Goal: Transaction & Acquisition: Purchase product/service

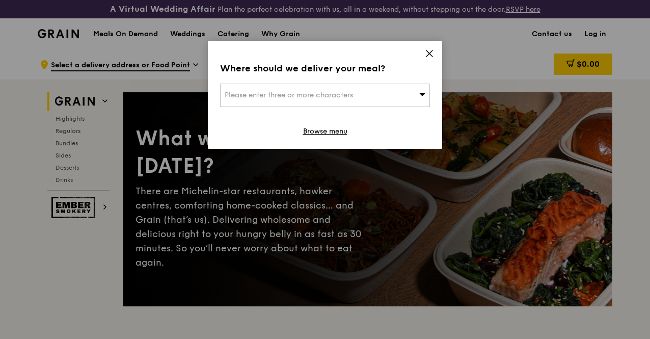
click at [433, 55] on icon at bounding box center [429, 53] width 9 height 9
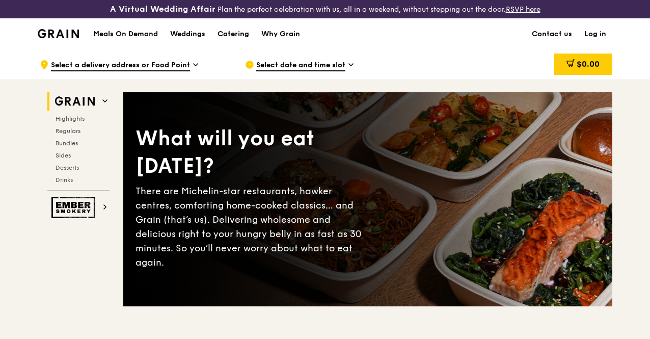
click at [249, 39] on div "Catering" at bounding box center [234, 34] width 32 height 31
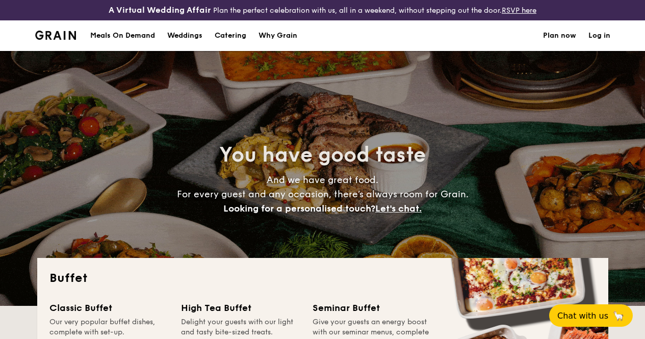
select select
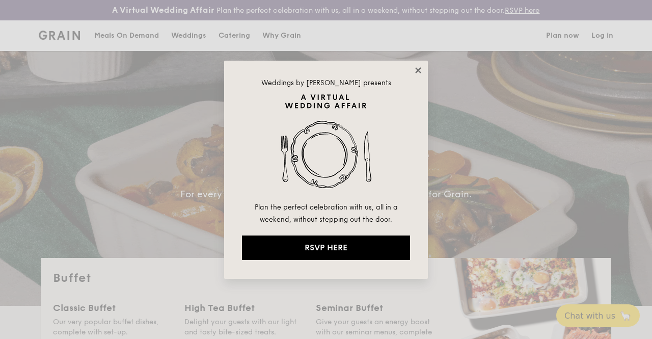
click at [418, 69] on icon at bounding box center [418, 70] width 6 height 6
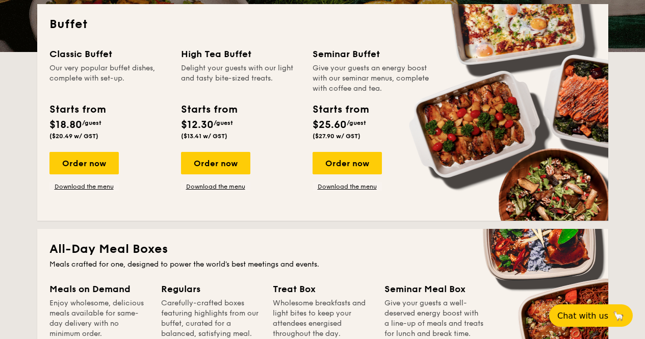
scroll to position [255, 0]
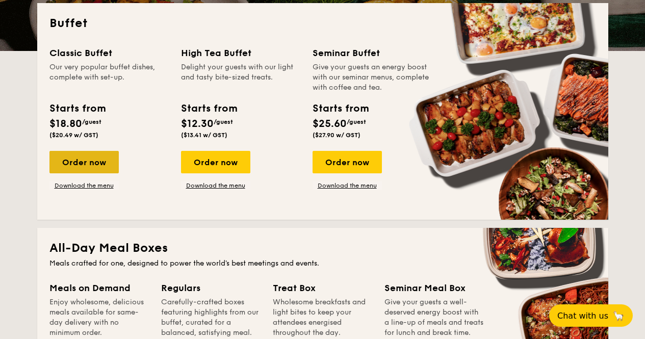
click at [88, 169] on div "Order now" at bounding box center [83, 162] width 69 height 22
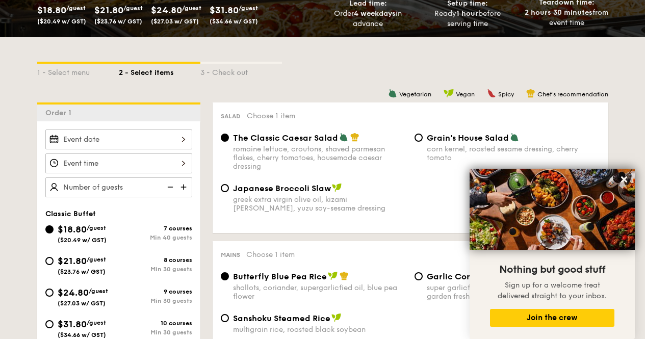
scroll to position [304, 0]
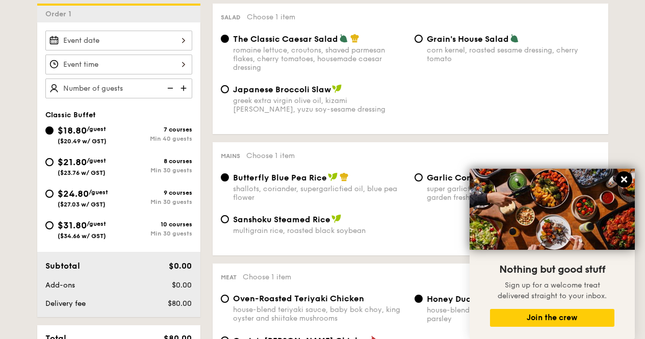
click at [623, 177] on icon at bounding box center [623, 179] width 9 height 9
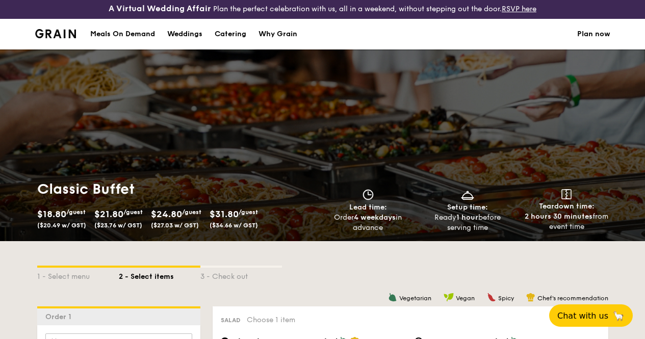
scroll to position [0, 0]
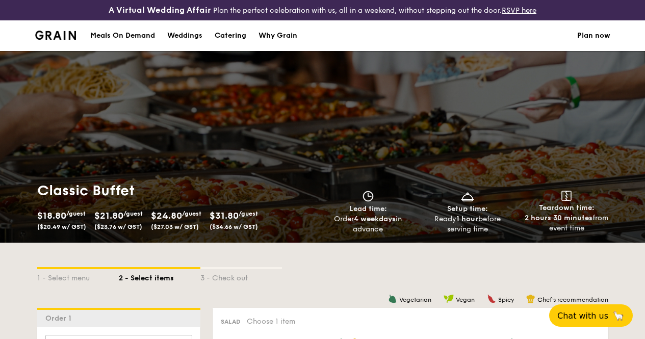
click at [228, 43] on div "Catering" at bounding box center [231, 35] width 32 height 31
select select
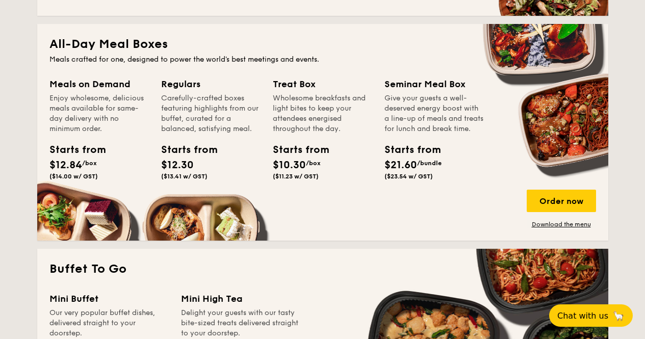
scroll to position [611, 0]
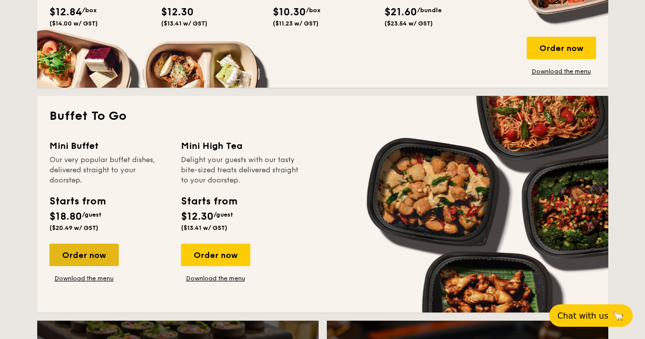
click at [73, 256] on div "Order now" at bounding box center [83, 255] width 69 height 22
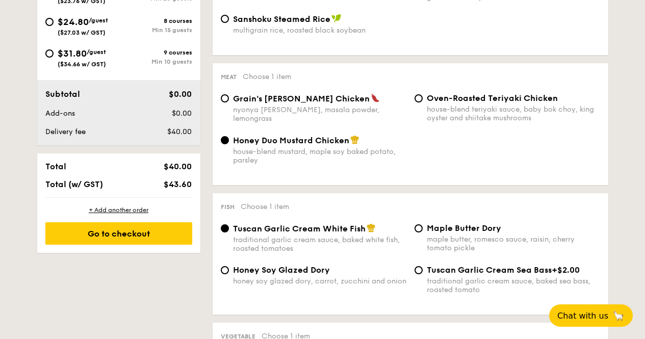
scroll to position [505, 0]
click at [312, 99] on div "Meat Choose 1 item Grain's [PERSON_NAME] Chicken nyonya [PERSON_NAME], masala p…" at bounding box center [409, 124] width 395 height 122
click at [311, 103] on span "Grain's [PERSON_NAME] Chicken" at bounding box center [301, 98] width 137 height 10
click at [229, 102] on input "Grain's [PERSON_NAME] Chicken nyonya [PERSON_NAME], masala powder, lemongrass" at bounding box center [225, 98] width 8 height 8
radio input "true"
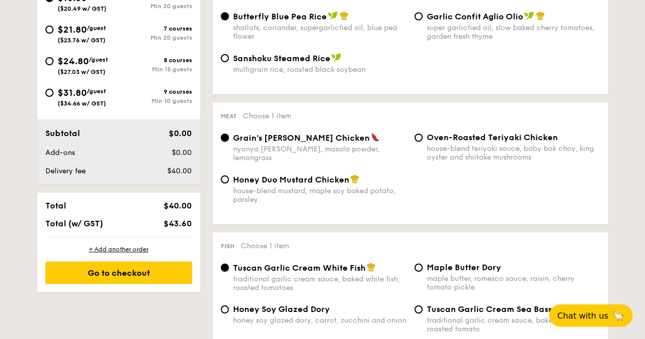
scroll to position [454, 0]
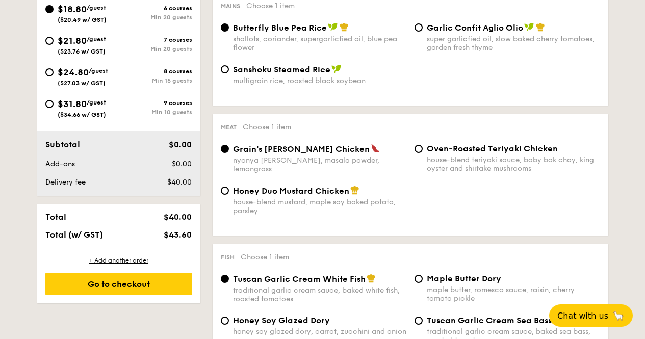
click at [165, 52] on div "7 courses Min 20 guests" at bounding box center [155, 44] width 73 height 16
click at [54, 45] on input "$21.80 /guest ($23.76 w/ GST) 7 courses Min 20 guests" at bounding box center [49, 41] width 8 height 8
radio input "true"
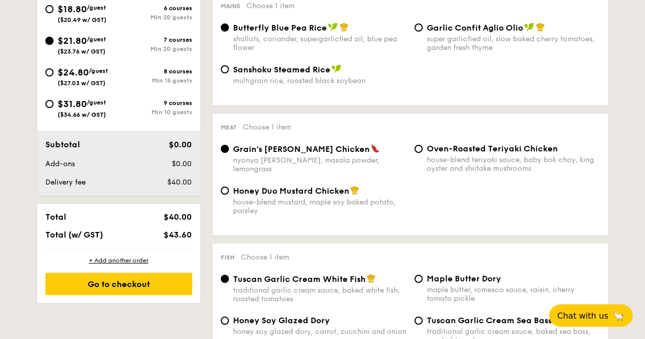
radio input "true"
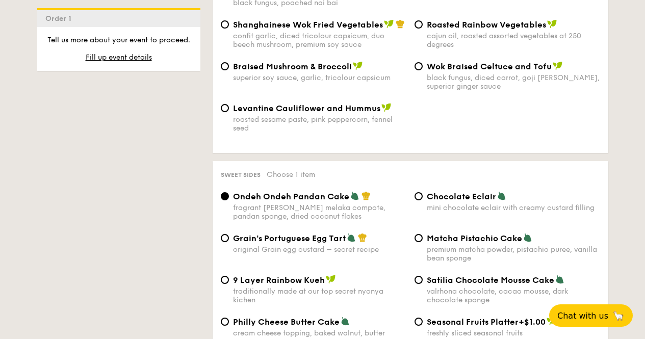
scroll to position [1216, 0]
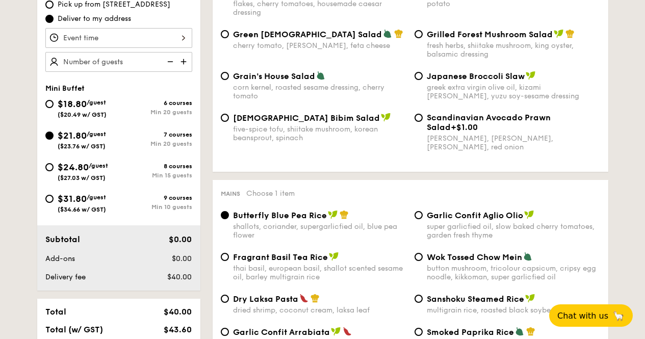
scroll to position [351, 0]
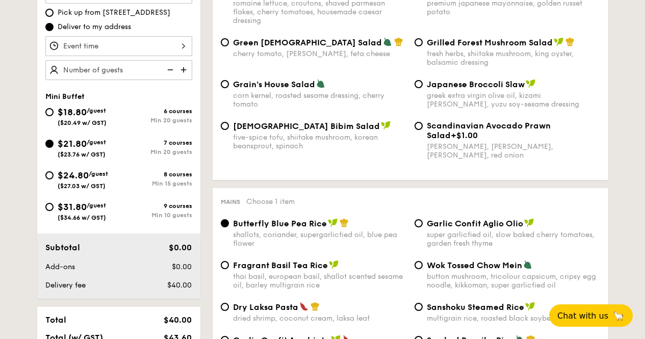
click at [70, 126] on div "$18.80 /guest ($20.49 w/ GST)" at bounding box center [82, 115] width 49 height 21
click at [54, 116] on input "$18.80 /guest ($20.49 w/ GST) 6 courses Min 20 guests" at bounding box center [49, 112] width 8 height 8
radio input "true"
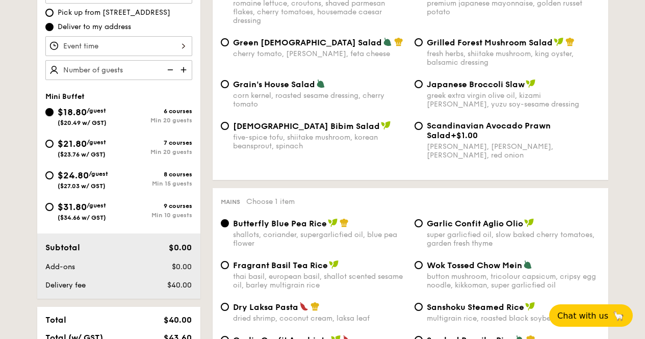
radio input "true"
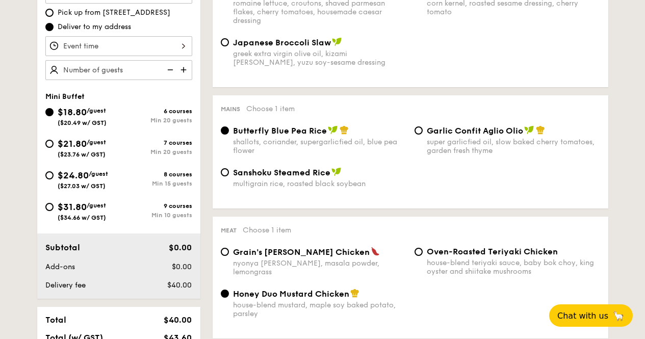
click at [100, 155] on div "$21.80 /guest ($23.76 w/ GST)" at bounding box center [82, 147] width 48 height 21
click at [54, 148] on input "$21.80 /guest ($23.76 w/ GST) 7 courses Min 20 guests" at bounding box center [49, 144] width 8 height 8
radio input "true"
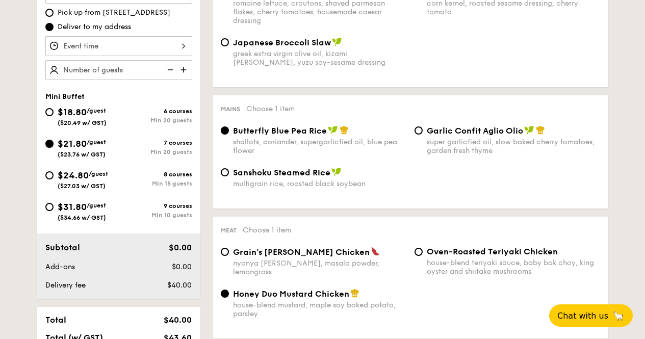
radio input "false"
radio input "true"
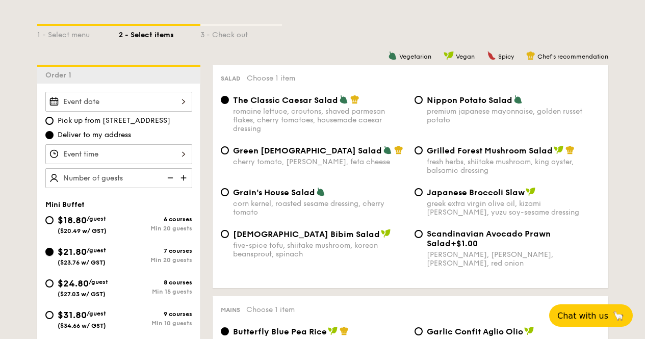
scroll to position [199, 0]
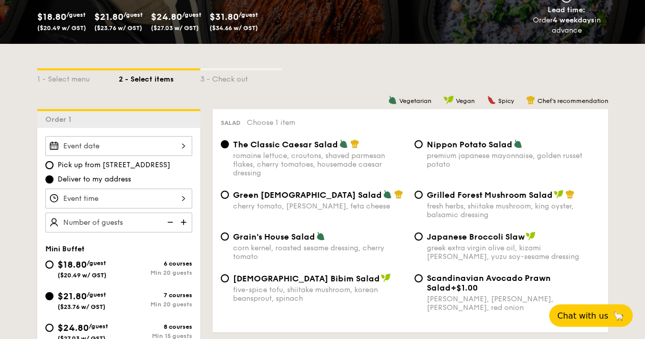
click at [82, 270] on span "$18.80" at bounding box center [72, 264] width 29 height 11
click at [54, 269] on input "$18.80 /guest ($20.49 w/ GST) 6 courses Min 20 guests" at bounding box center [49, 264] width 8 height 8
radio input "true"
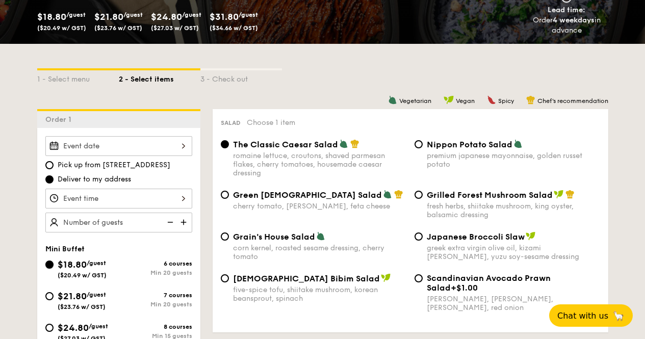
radio input "true"
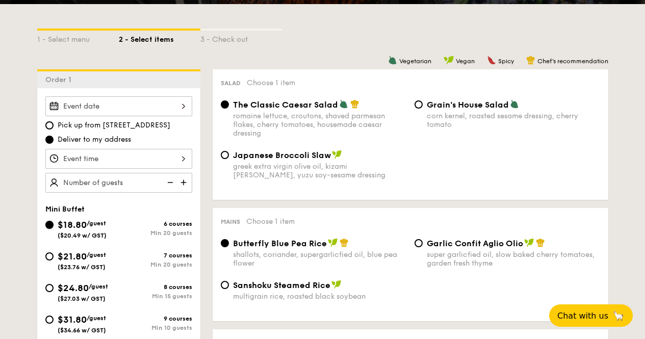
scroll to position [250, 0]
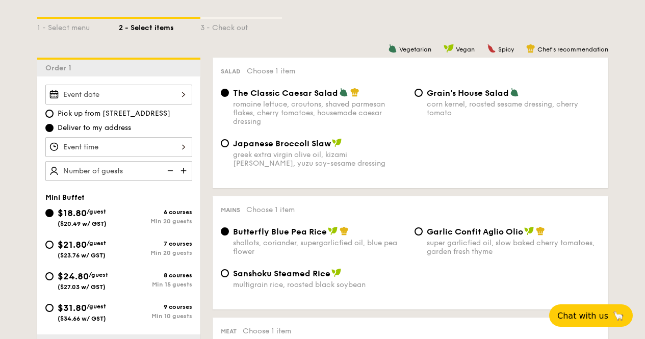
drag, startPoint x: 95, startPoint y: 245, endPoint x: 90, endPoint y: 259, distance: 15.6
click at [90, 259] on div "$21.80 /guest ($23.76 w/ GST)" at bounding box center [82, 247] width 48 height 21
click at [54, 249] on input "$21.80 /guest ($23.76 w/ GST) 7 courses Min 20 guests" at bounding box center [49, 244] width 8 height 8
radio input "true"
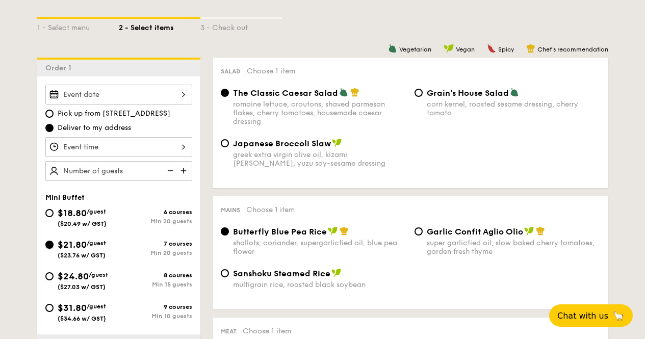
radio input "true"
radio input "false"
radio input "true"
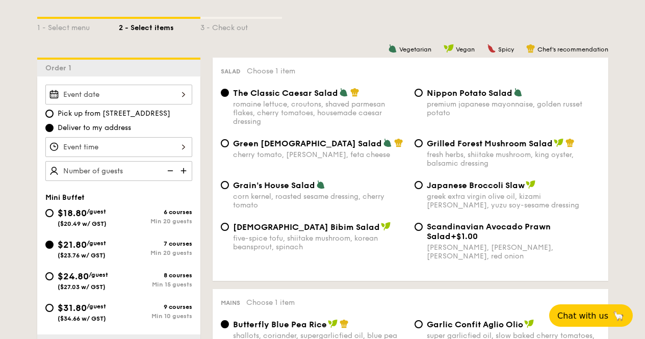
click at [96, 227] on span "($20.49 w/ GST)" at bounding box center [82, 223] width 49 height 7
click at [54, 217] on input "$18.80 /guest ($20.49 w/ GST) 6 courses Min 20 guests" at bounding box center [49, 213] width 8 height 8
radio input "true"
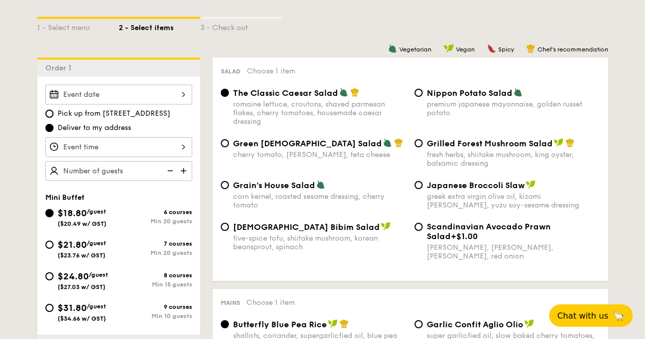
radio input "true"
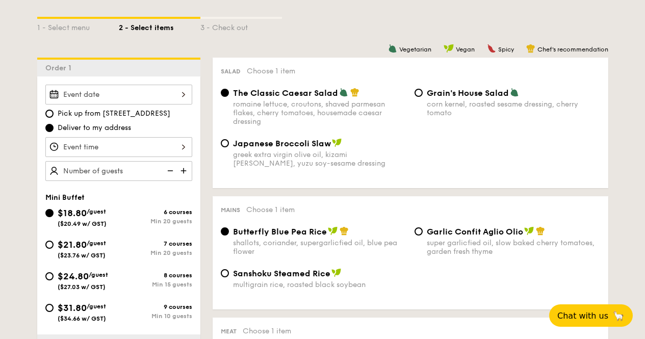
click at [83, 250] on span "$21.80" at bounding box center [72, 244] width 29 height 11
click at [54, 249] on input "$21.80 /guest ($23.76 w/ GST) 7 courses Min 20 guests" at bounding box center [49, 244] width 8 height 8
radio input "true"
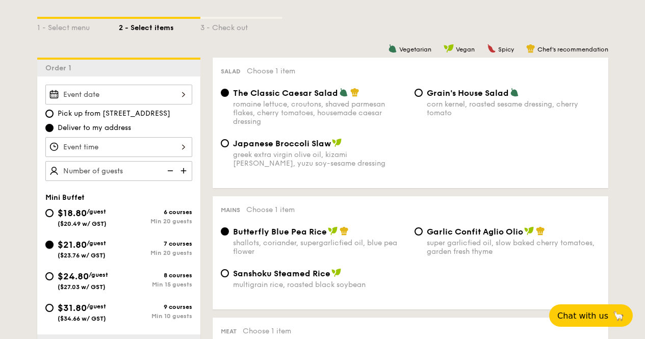
radio input "false"
radio input "true"
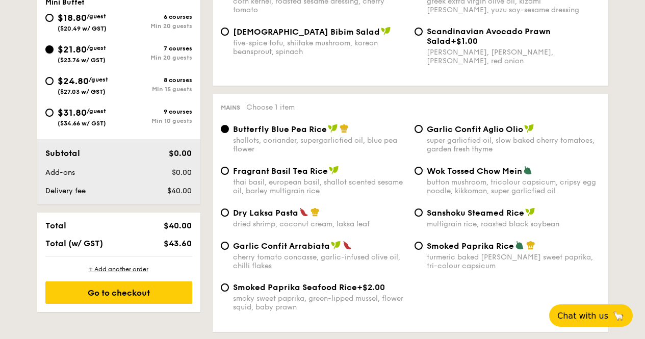
scroll to position [402, 0]
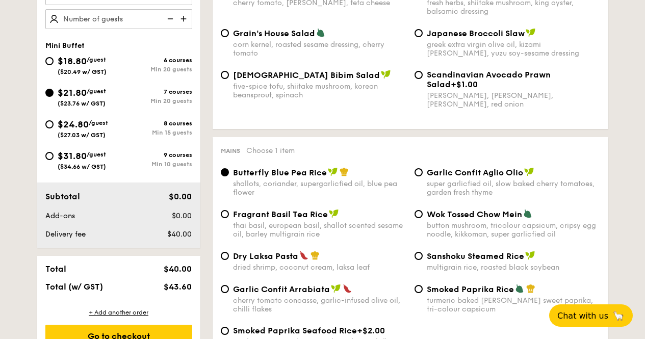
drag, startPoint x: 139, startPoint y: 79, endPoint x: 205, endPoint y: 115, distance: 75.9
click at [140, 73] on div "Min 20 guests" at bounding box center [155, 69] width 73 height 7
click at [54, 65] on input "$18.80 /guest ($20.49 w/ GST) 6 courses Min 20 guests" at bounding box center [49, 61] width 8 height 8
radio input "true"
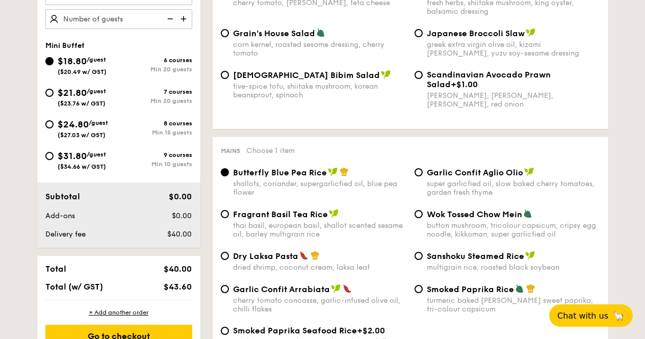
radio input "true"
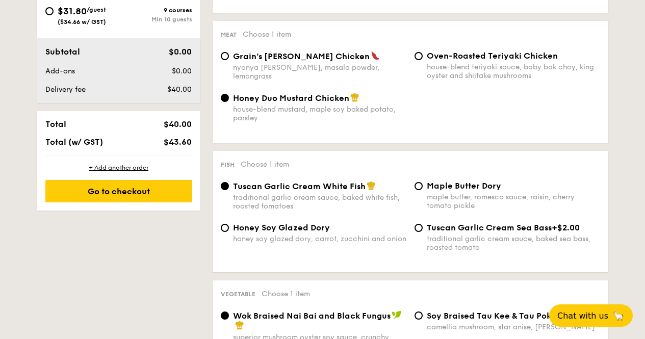
scroll to position [301, 0]
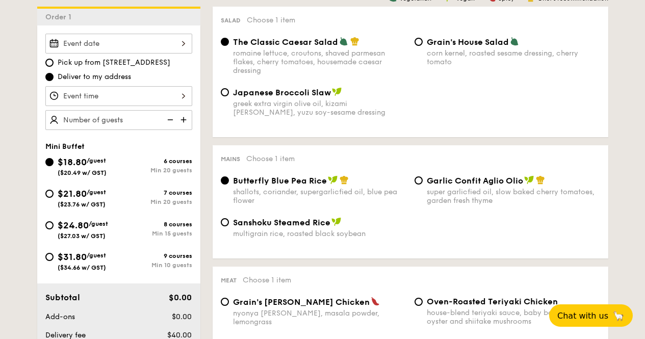
click at [81, 199] on span "$21.80" at bounding box center [72, 193] width 29 height 11
click at [54, 198] on input "$21.80 /guest ($23.76 w/ GST) 7 courses Min 20 guests" at bounding box center [49, 194] width 8 height 8
radio input "true"
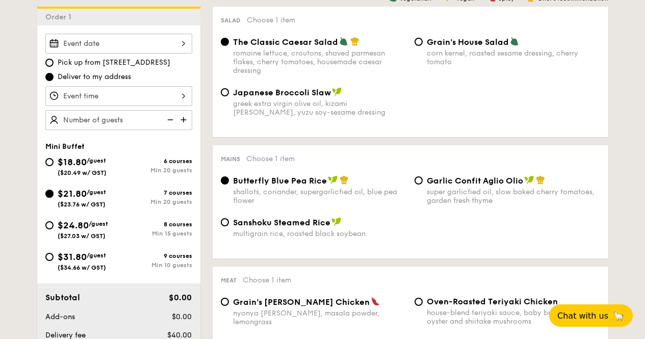
radio input "false"
radio input "true"
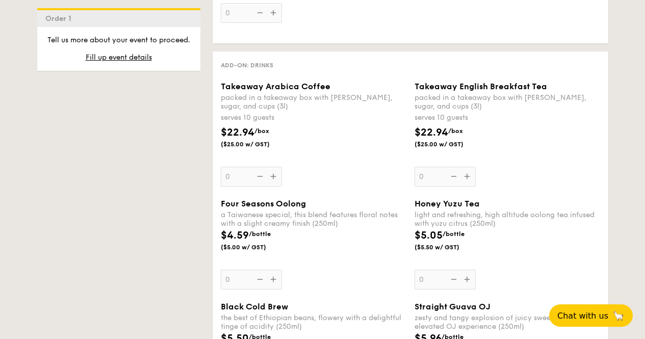
scroll to position [2284, 0]
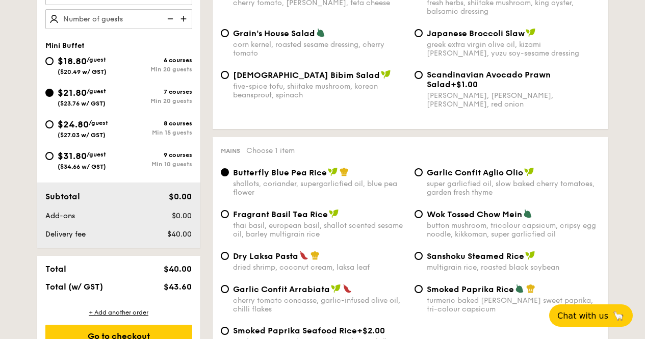
scroll to position [504, 0]
